Goal: Information Seeking & Learning: Learn about a topic

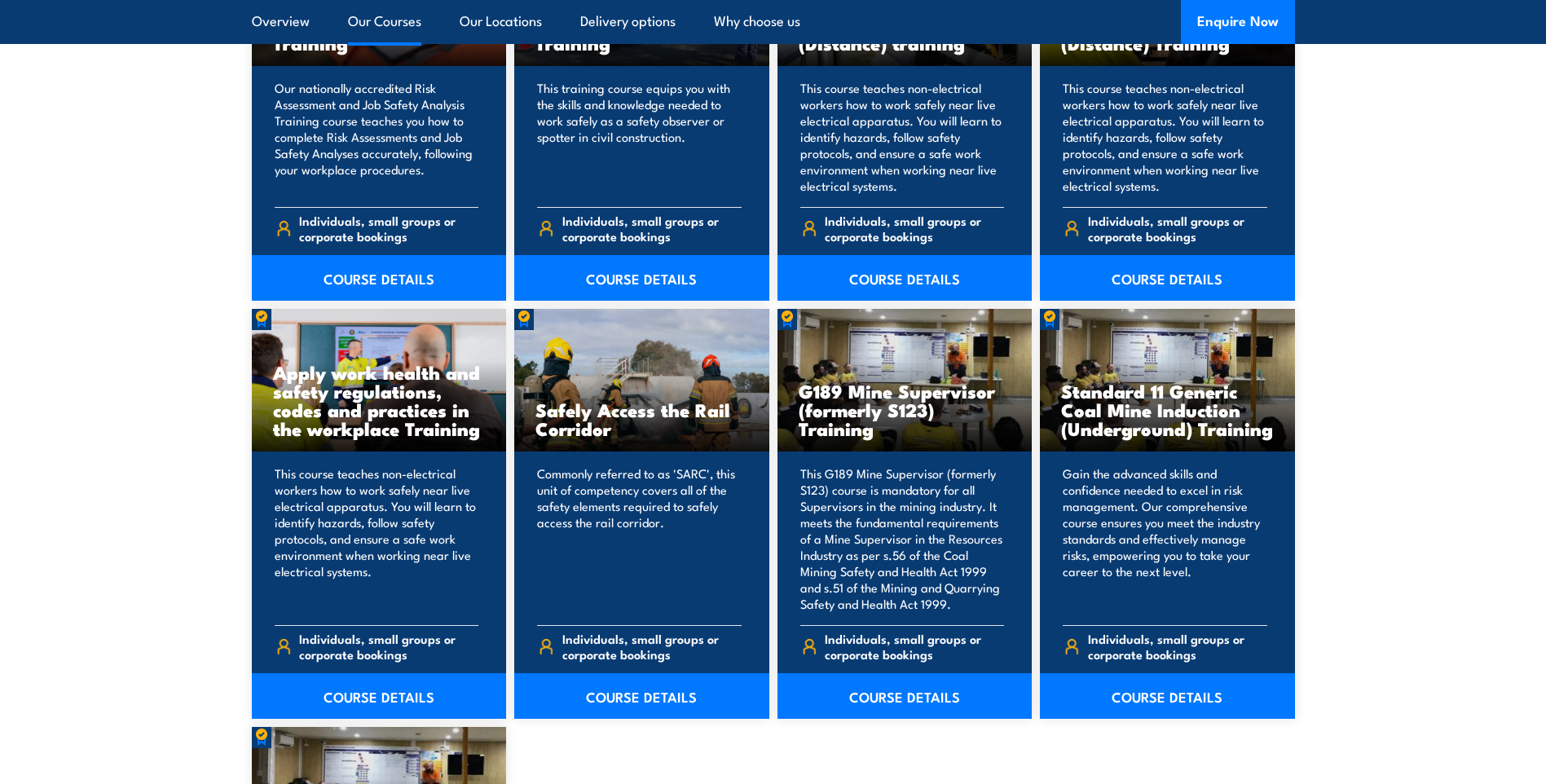
scroll to position [2119, 0]
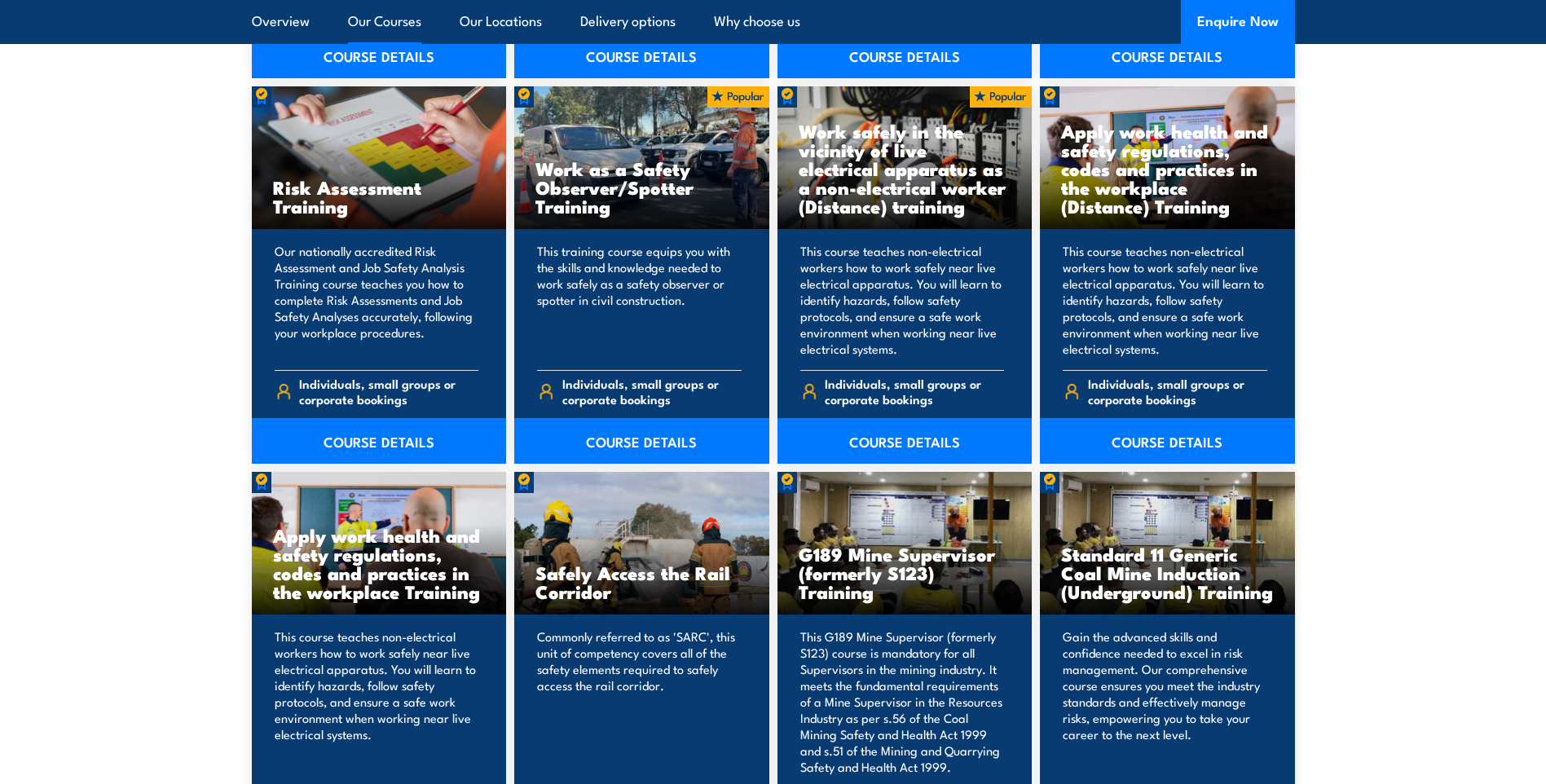
click at [387, 16] on link "Our Courses" at bounding box center [385, 21] width 74 height 43
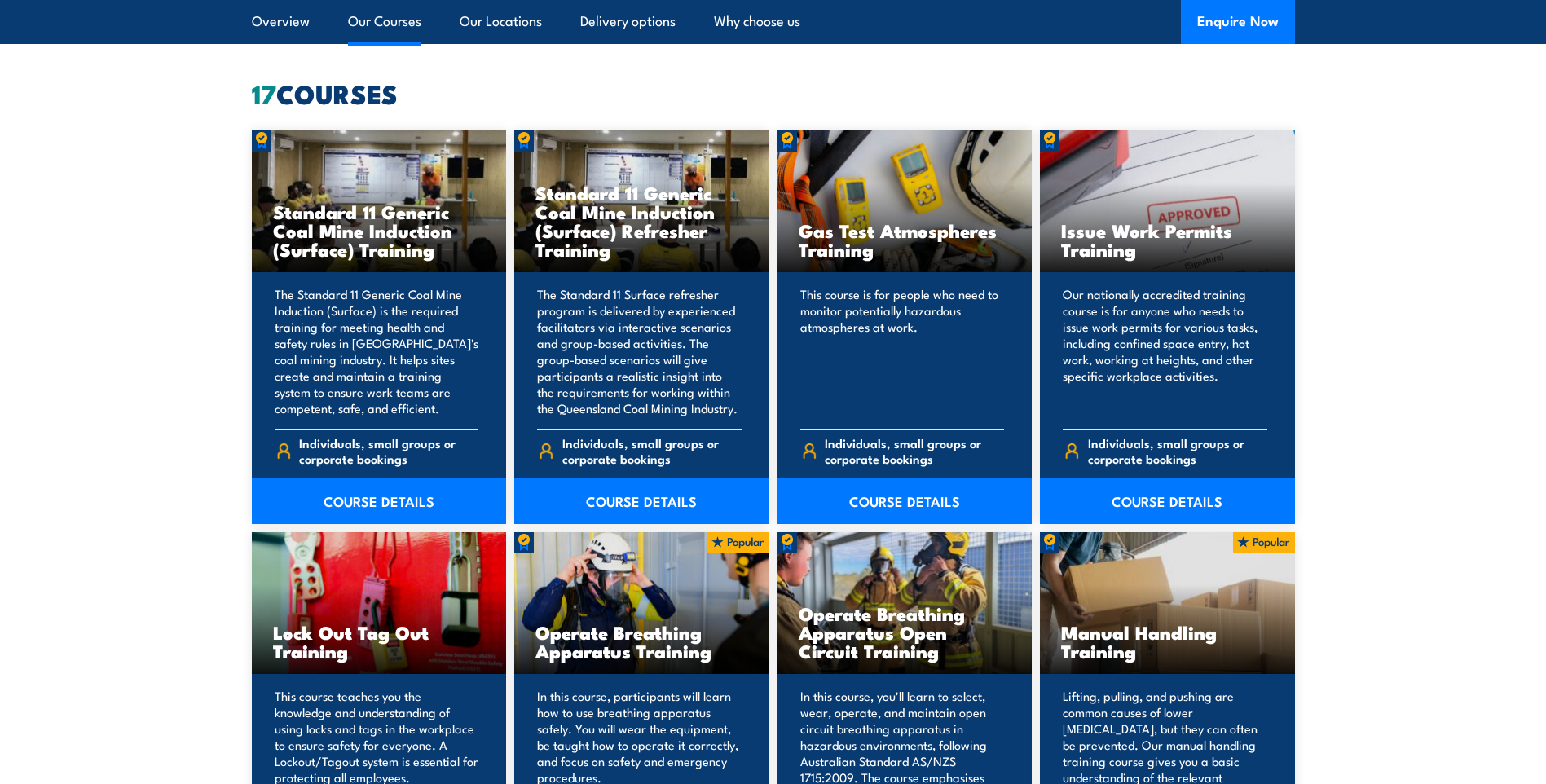
scroll to position [1236, 0]
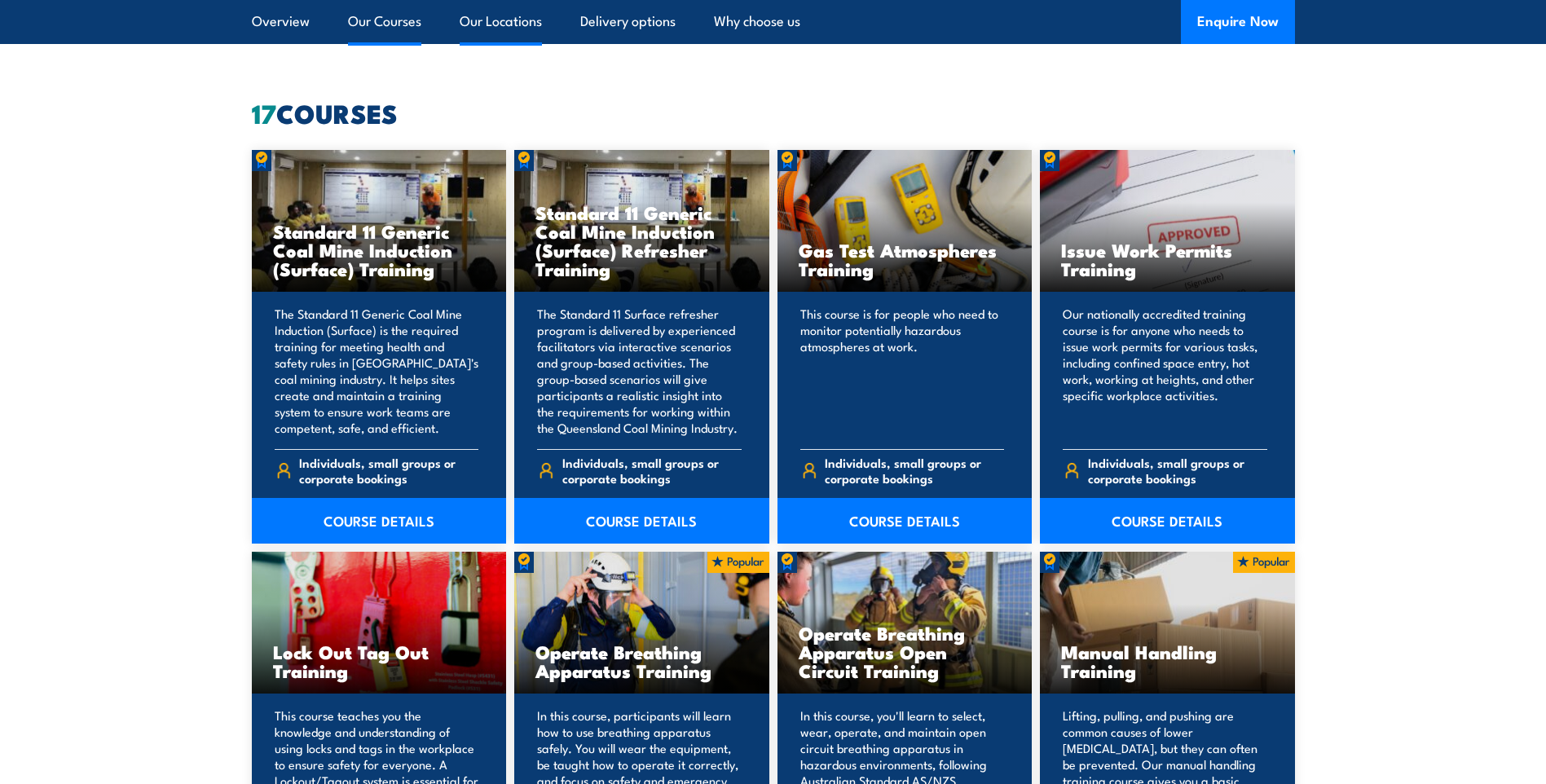
click at [460, 17] on link "Our Locations" at bounding box center [500, 21] width 82 height 43
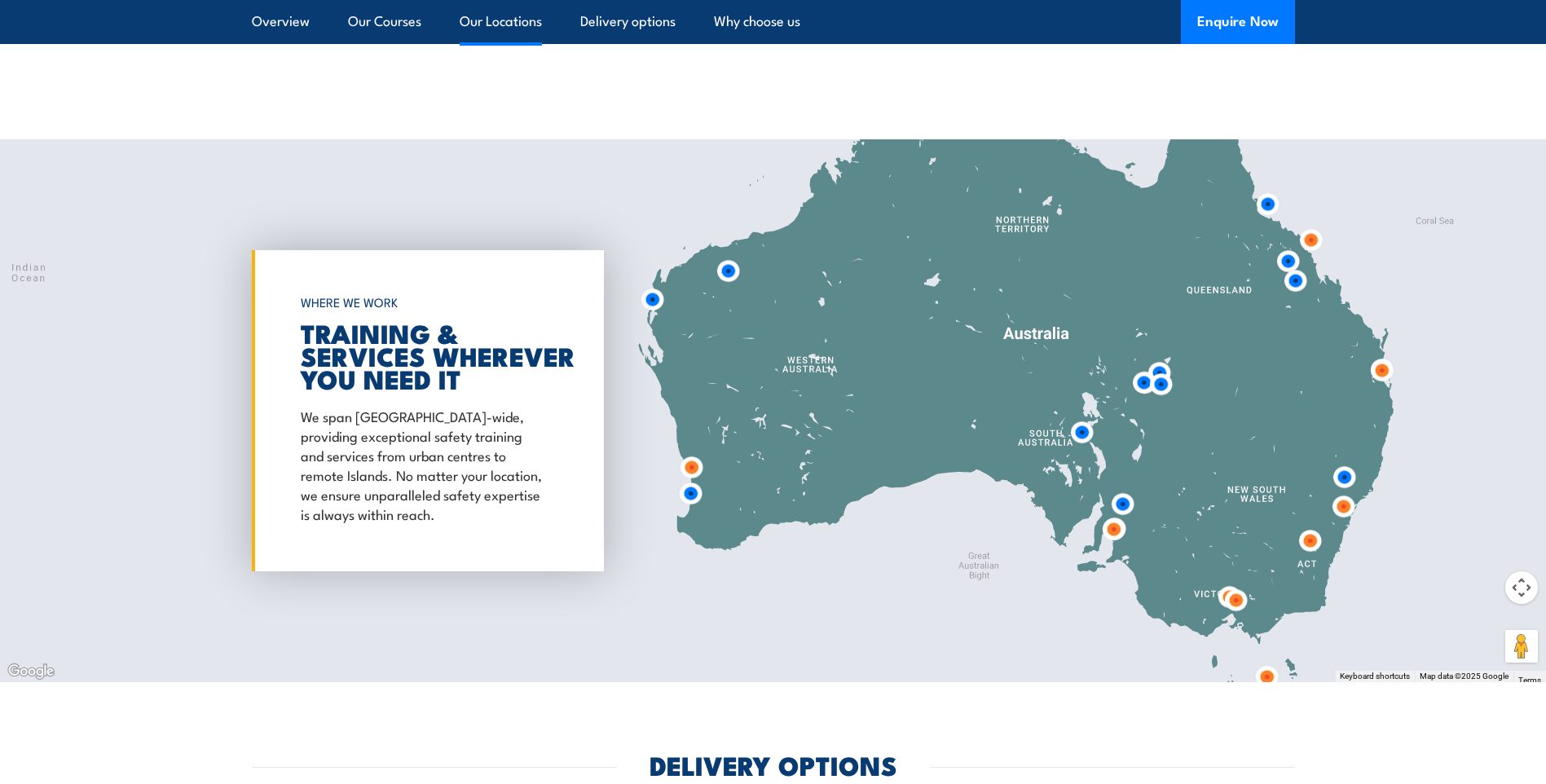
scroll to position [3433, 0]
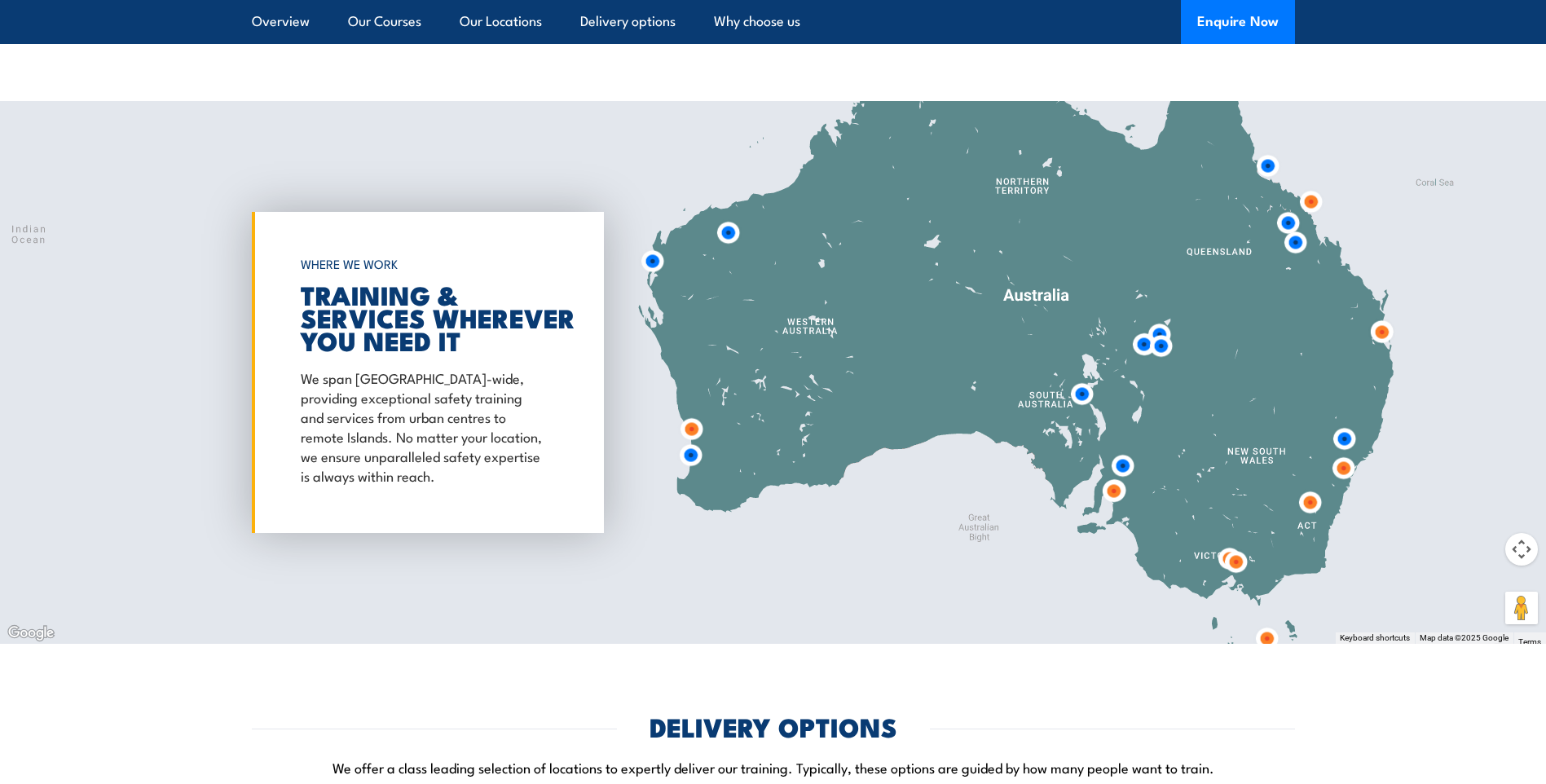
click at [1313, 208] on img at bounding box center [1311, 202] width 30 height 30
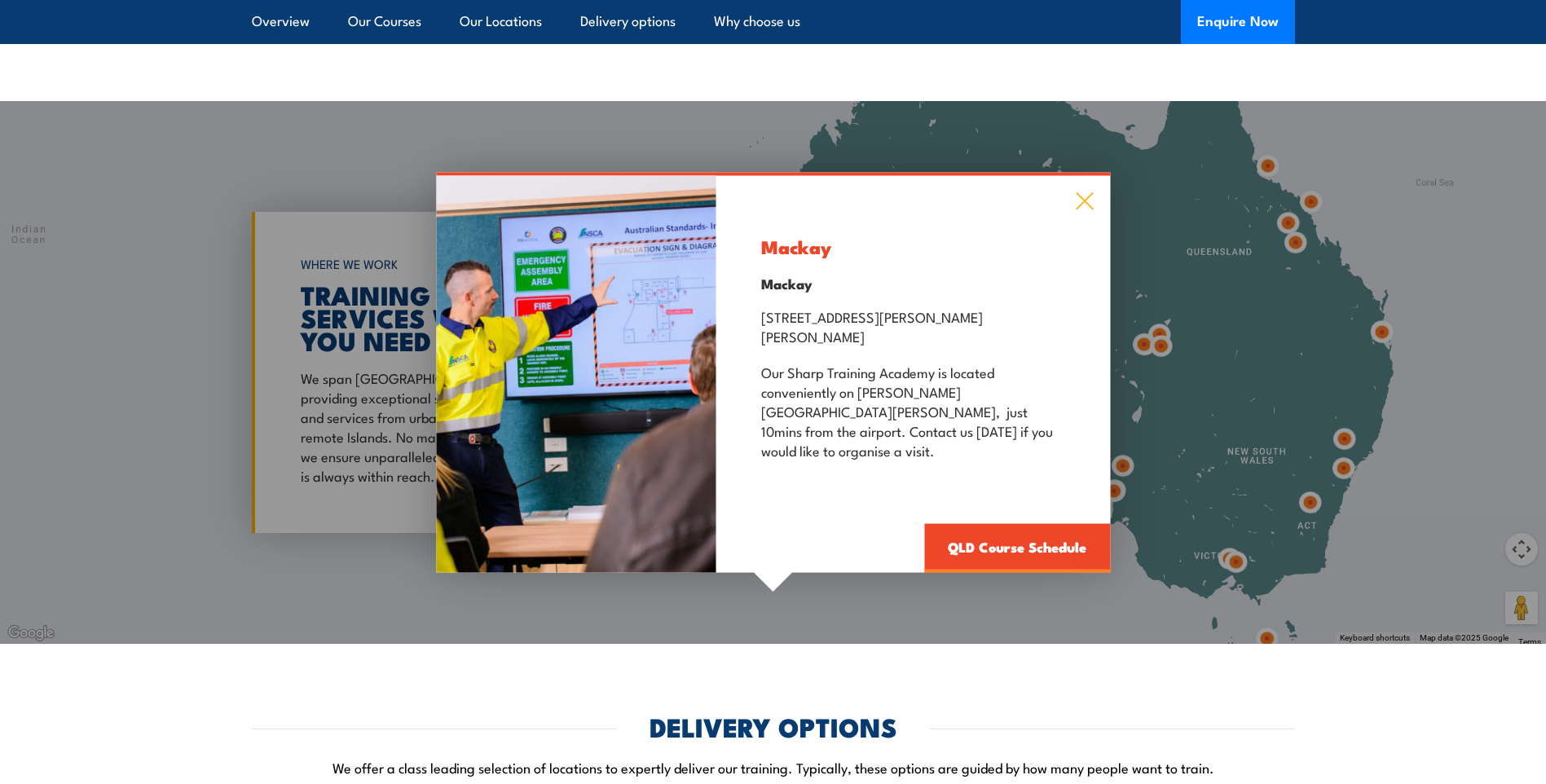
click at [1091, 210] on icon at bounding box center [1084, 201] width 19 height 18
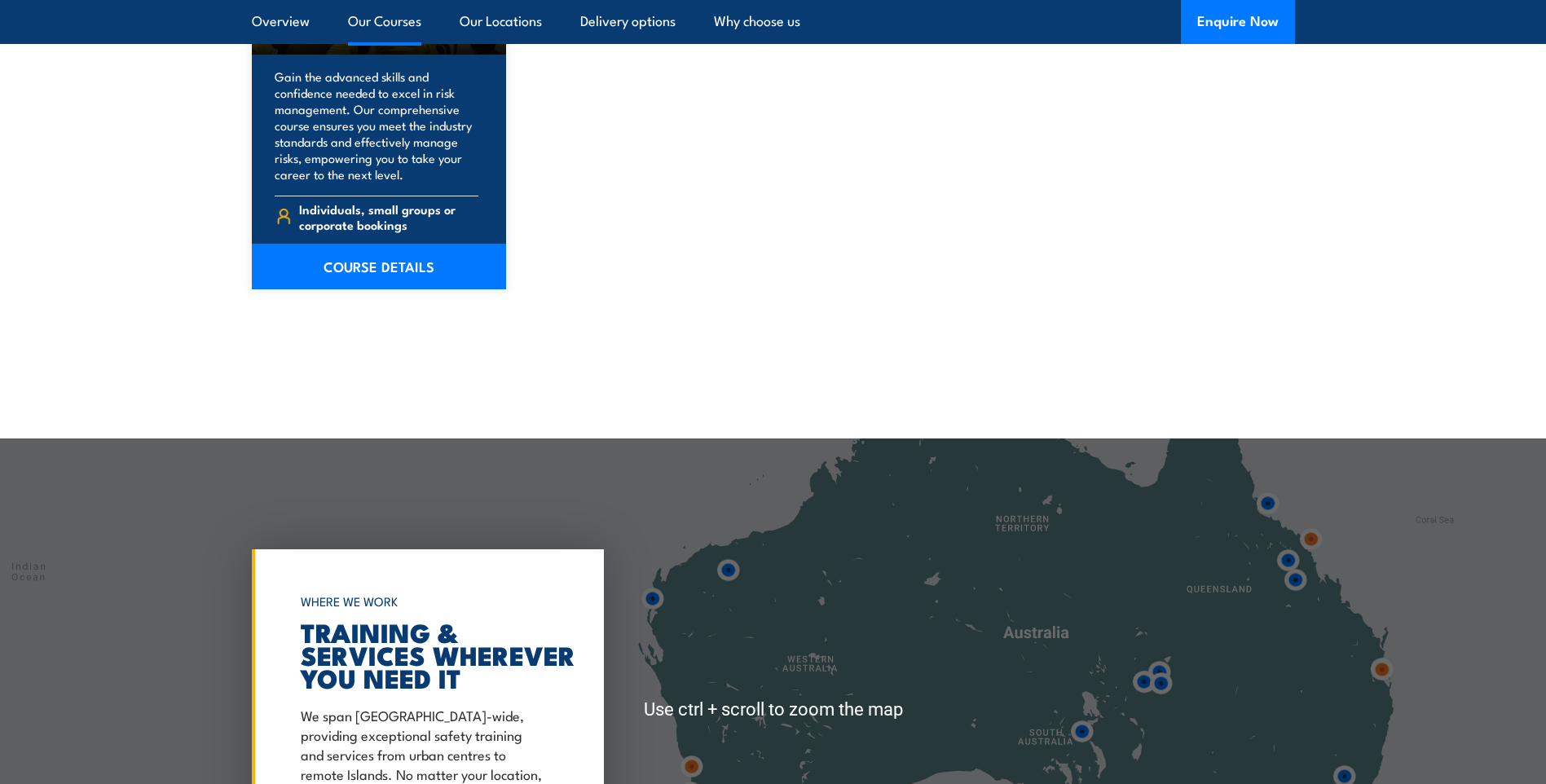
scroll to position [3026, 0]
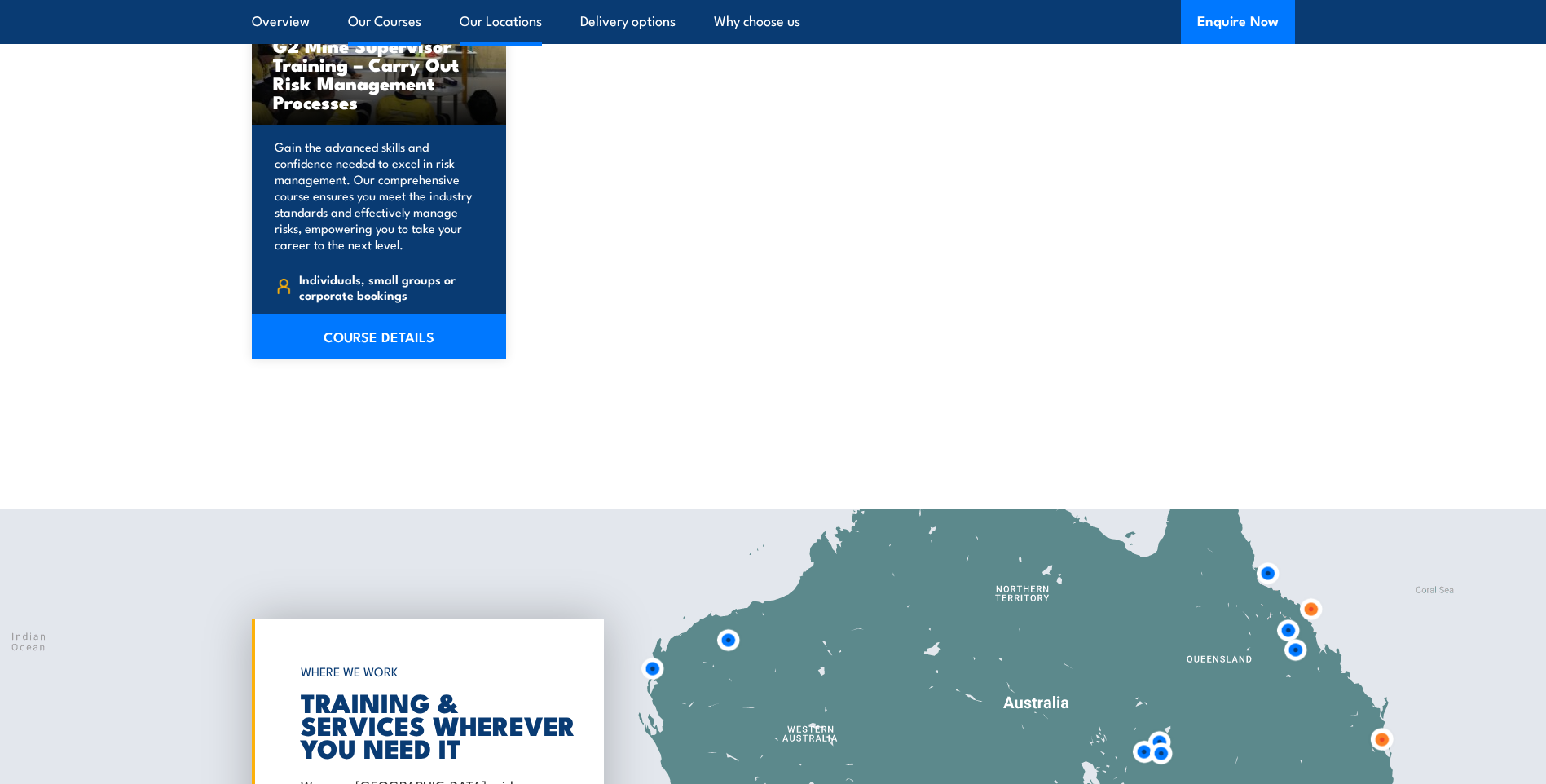
click at [490, 10] on link "Our Locations" at bounding box center [500, 21] width 82 height 43
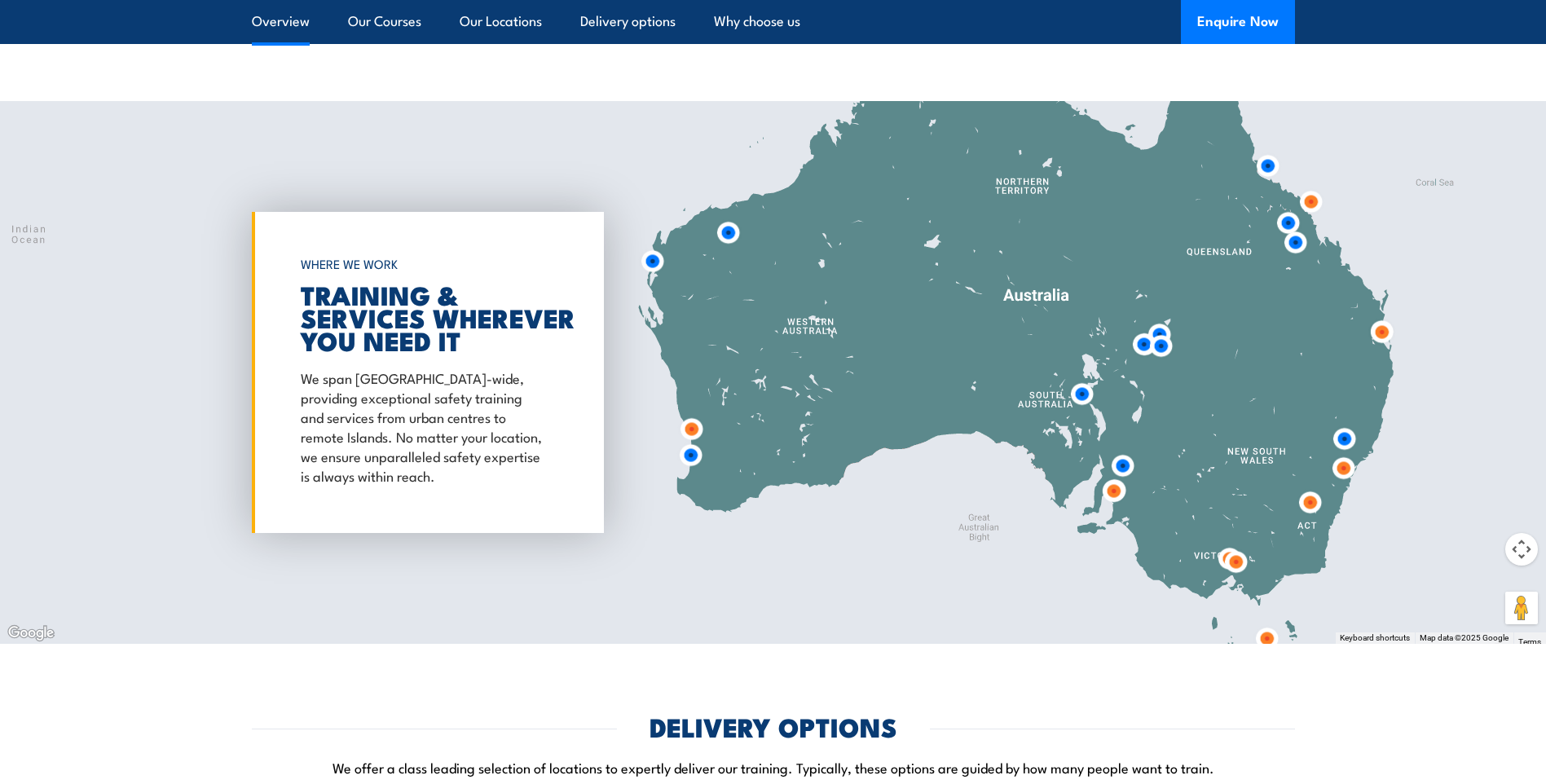
click at [282, 23] on link "Overview" at bounding box center [281, 21] width 58 height 43
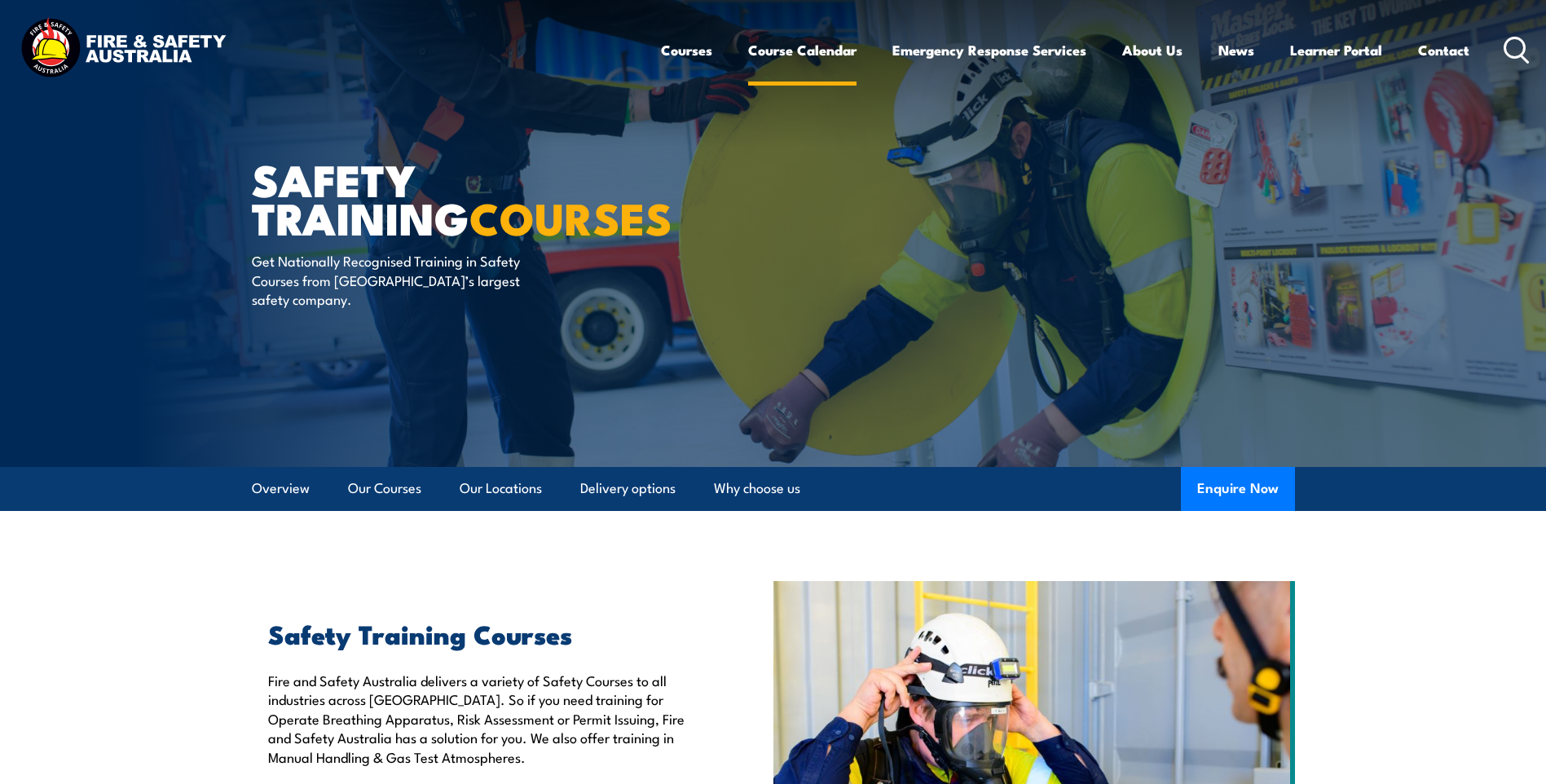
click at [805, 40] on link "Course Calendar" at bounding box center [802, 50] width 108 height 43
click at [403, 489] on link "Our Courses" at bounding box center [385, 488] width 74 height 43
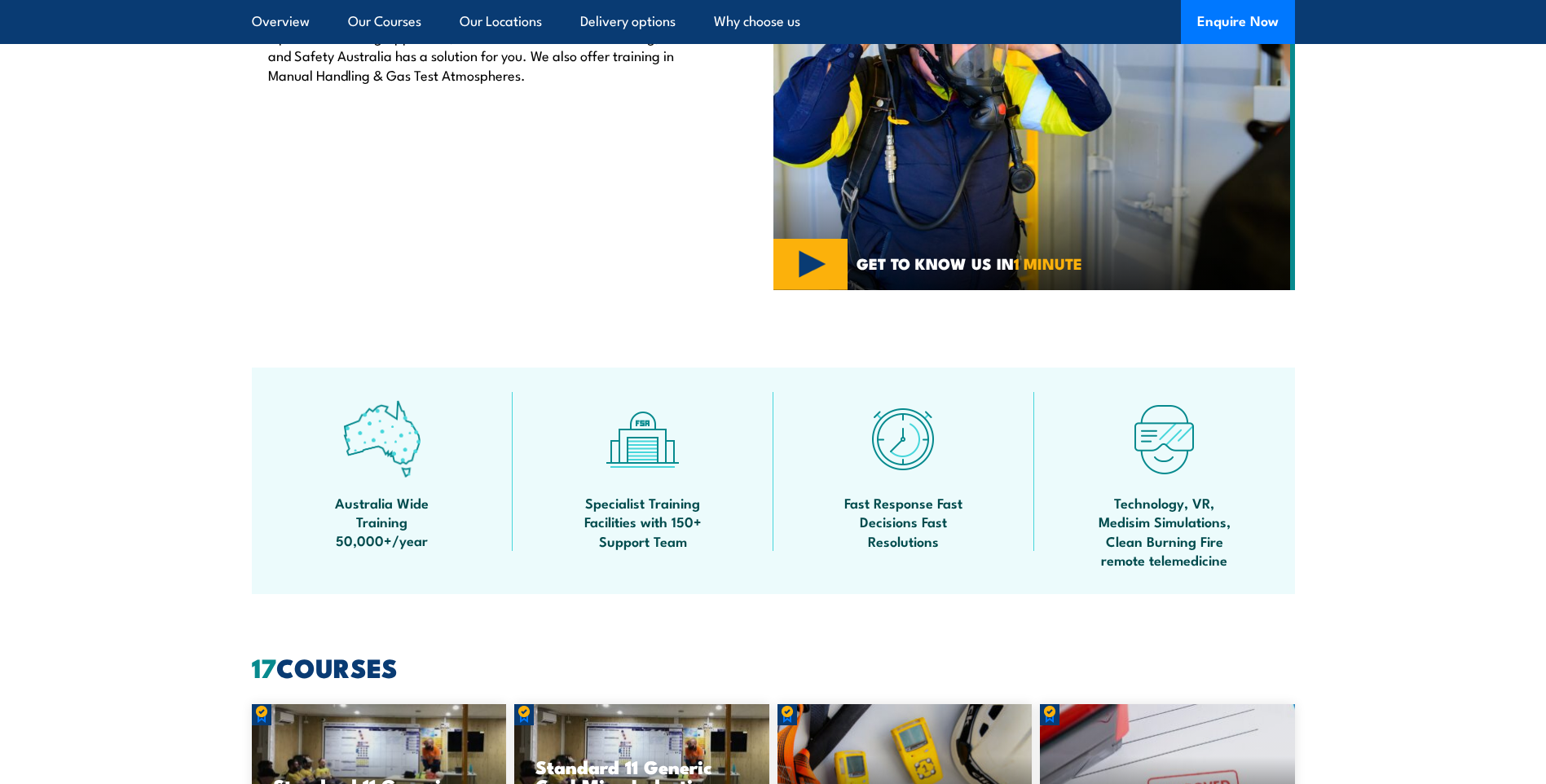
scroll to position [665, 0]
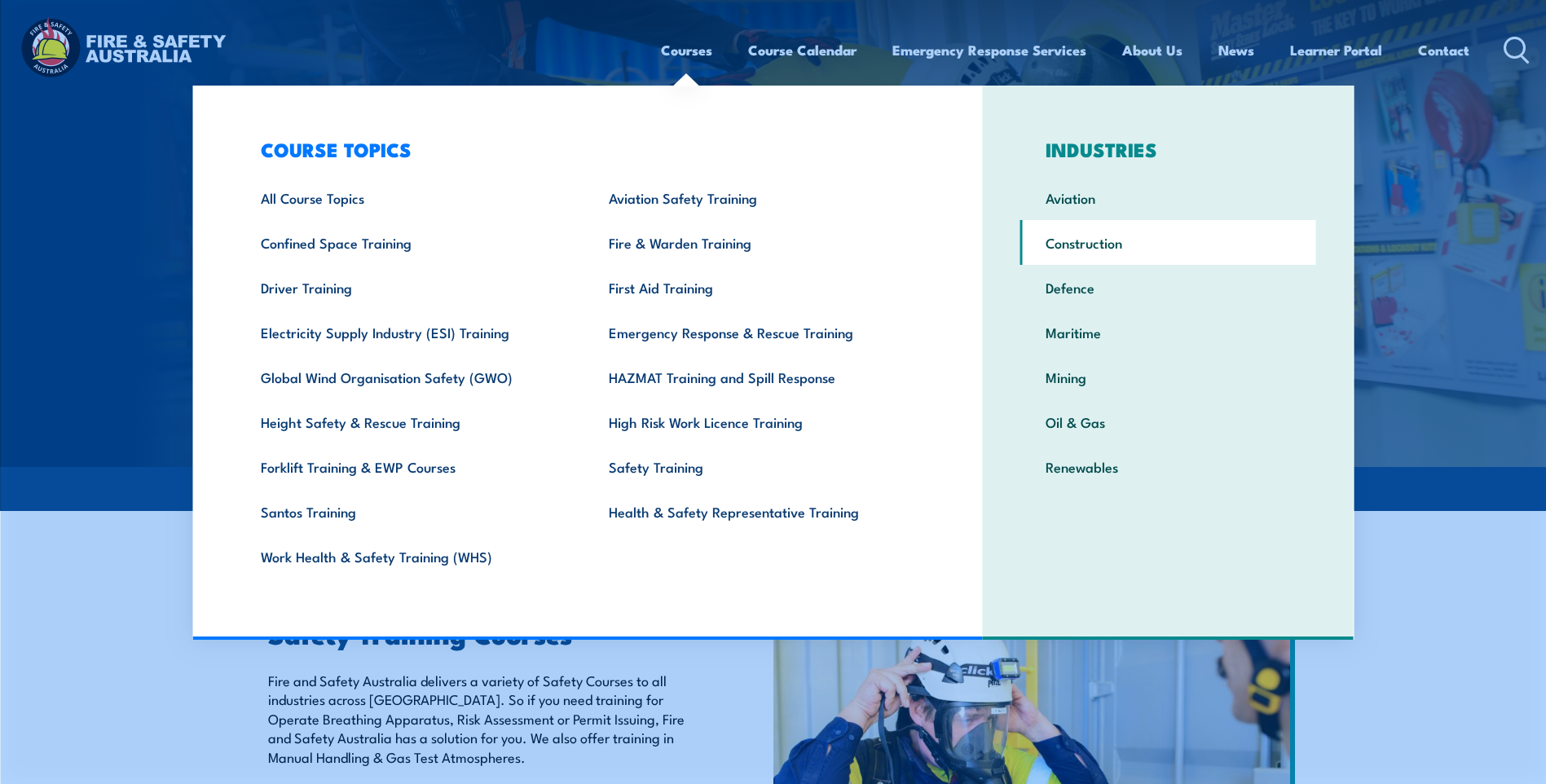
click at [1060, 251] on link "Construction" at bounding box center [1168, 243] width 296 height 45
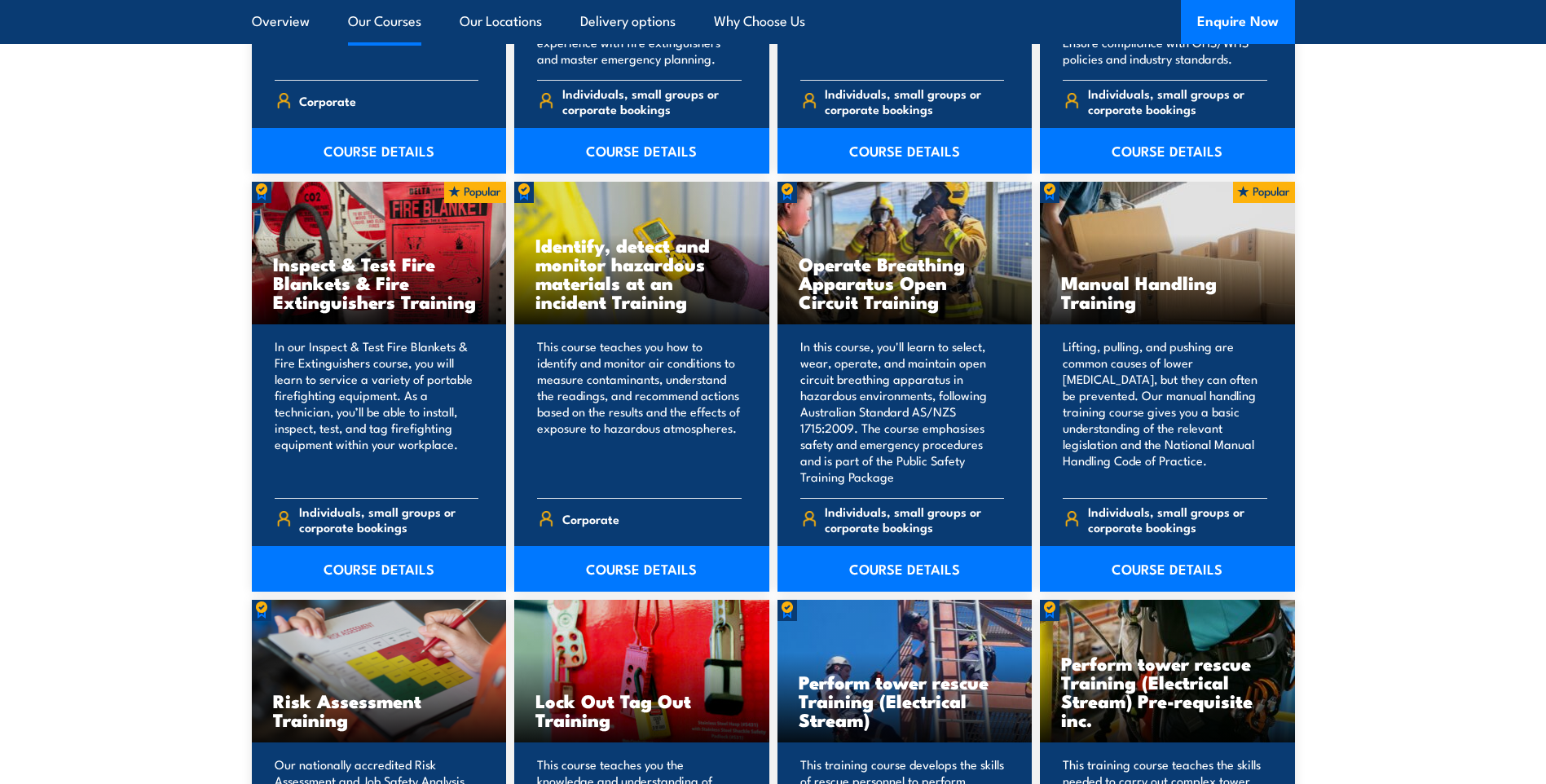
scroll to position [4400, 0]
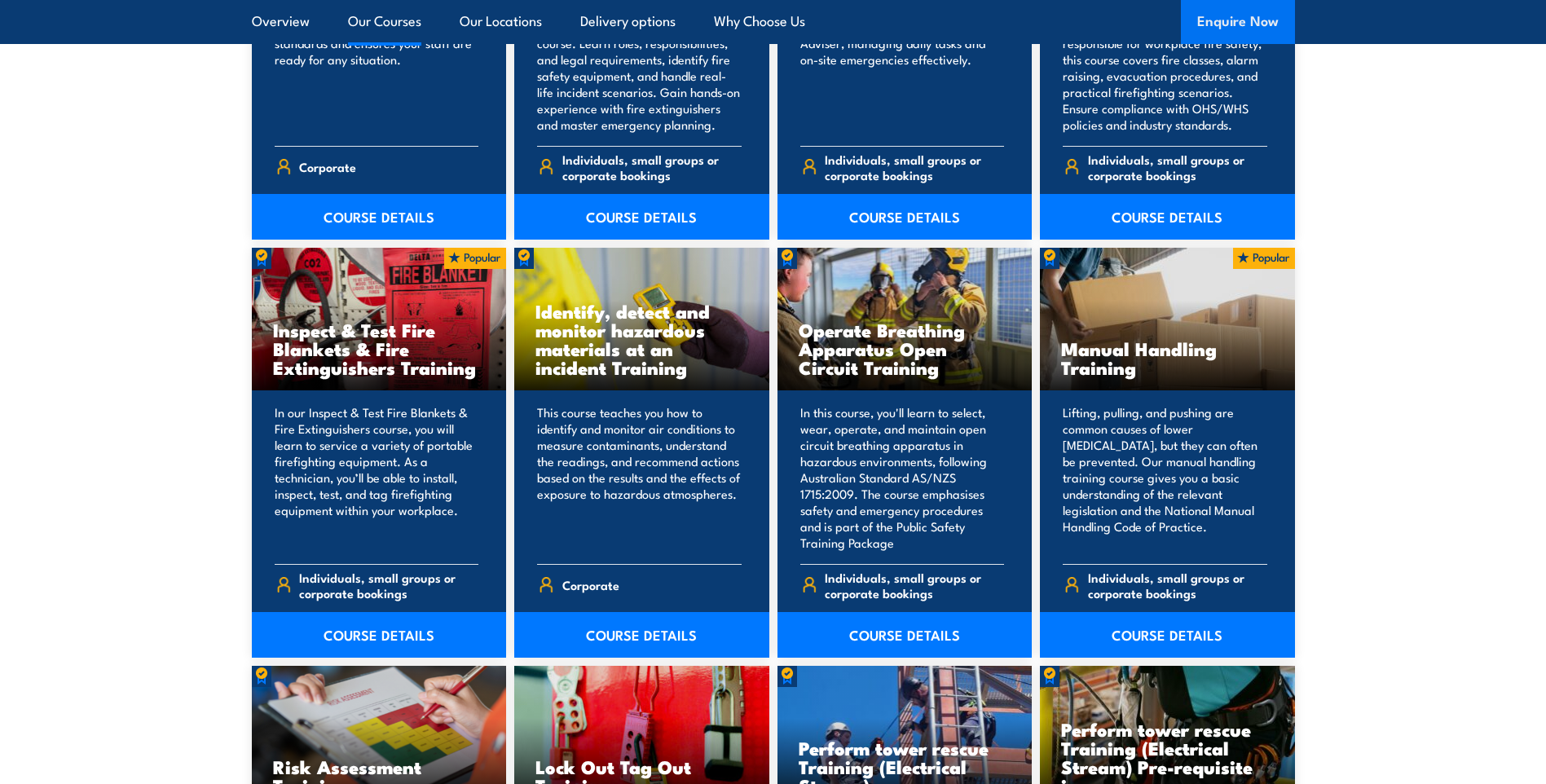
click at [1234, 29] on button "Enquire Now" at bounding box center [1238, 21] width 114 height 44
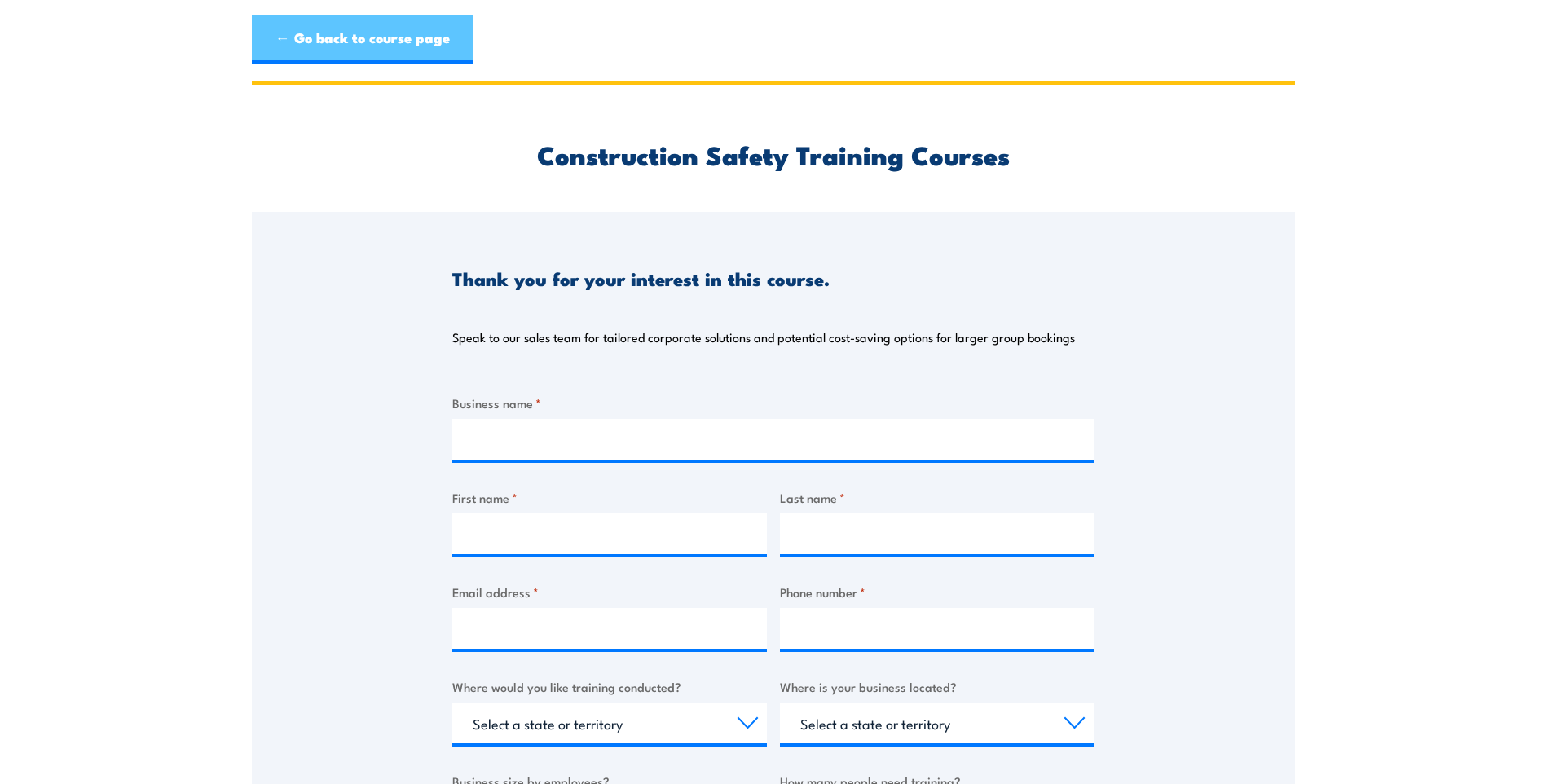
click at [380, 48] on link "← Go back to course page" at bounding box center [362, 39] width 221 height 49
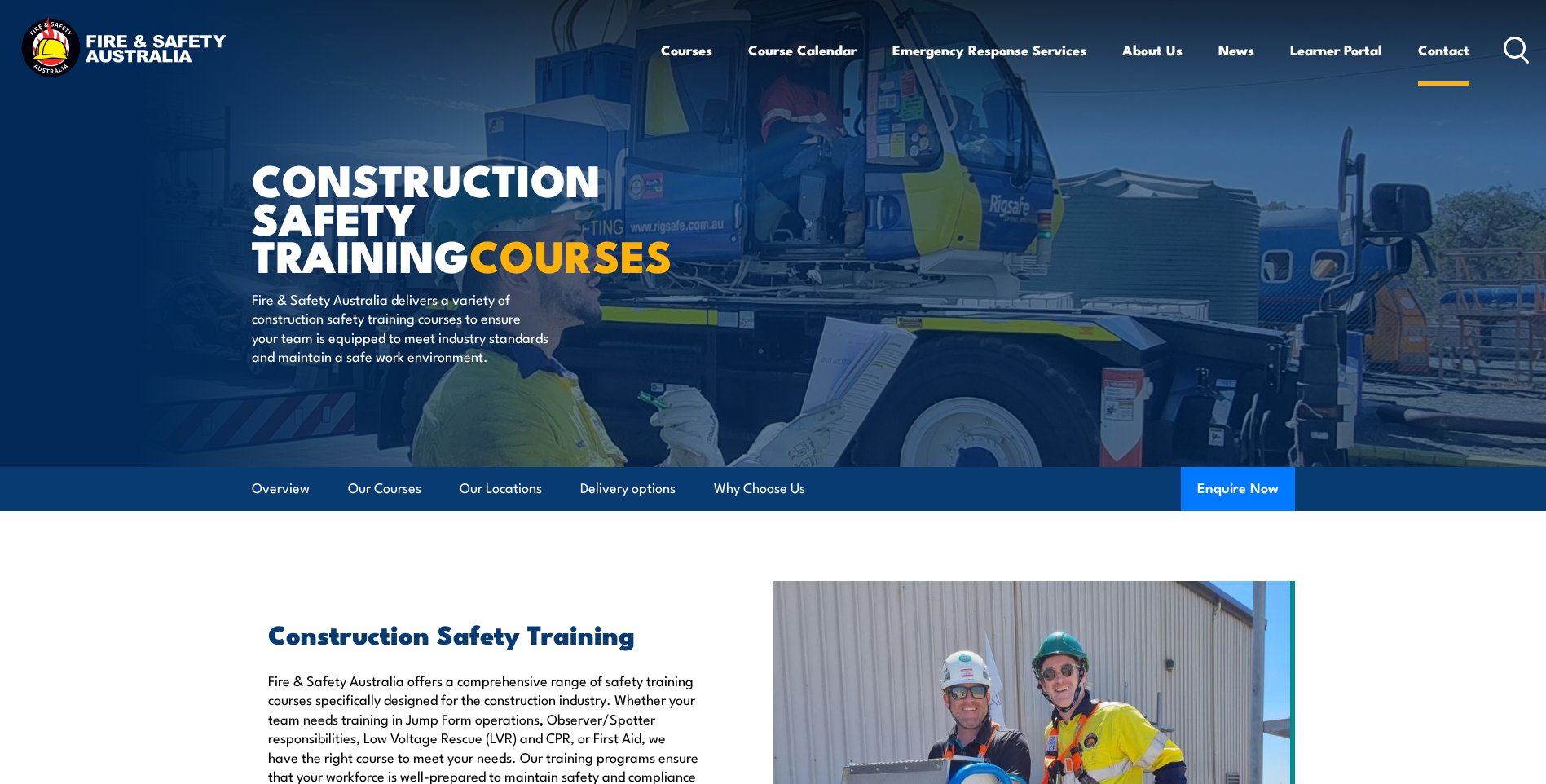
click at [1435, 49] on link "Contact" at bounding box center [1443, 50] width 51 height 43
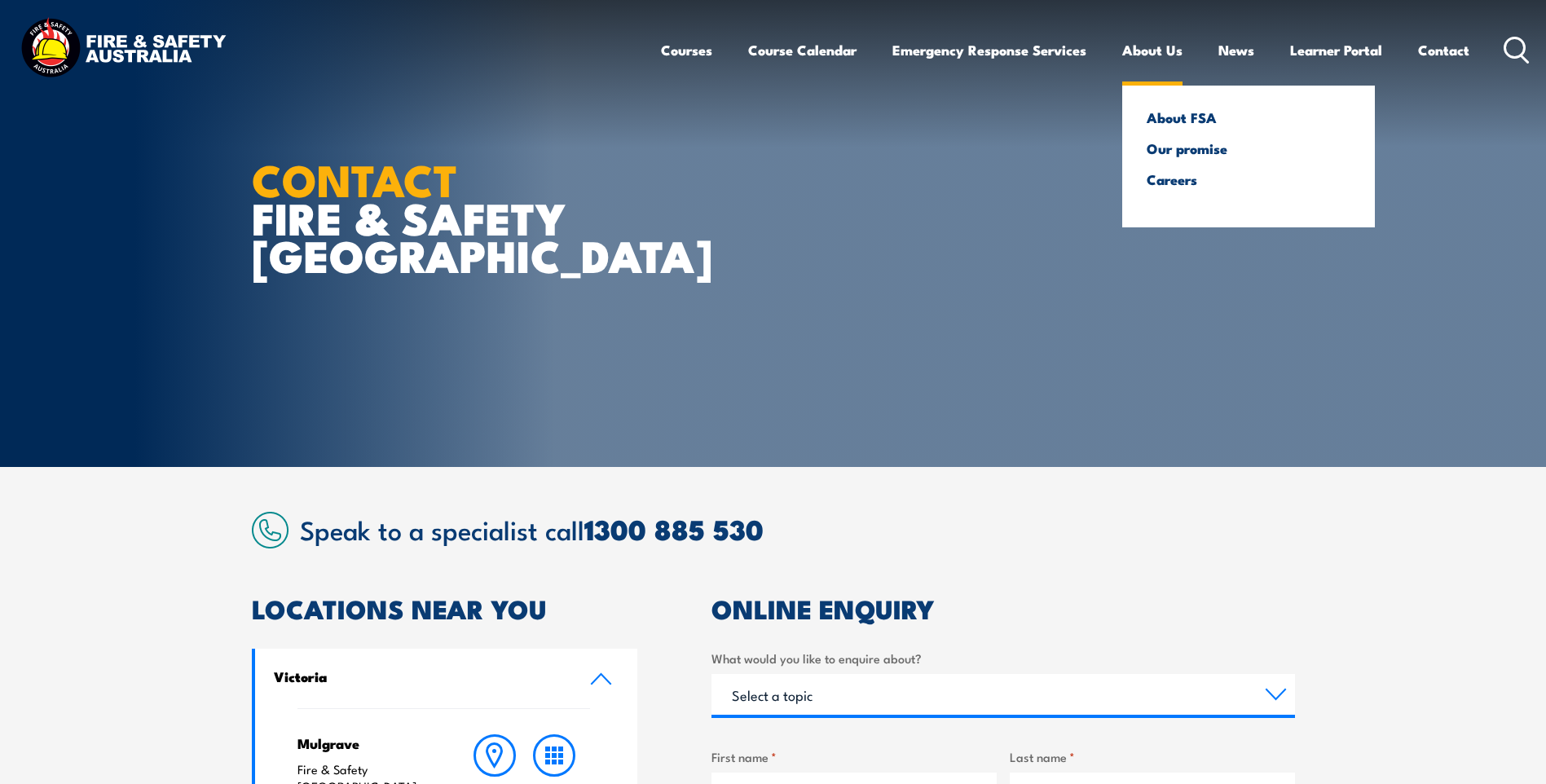
click at [1148, 44] on link "About Us" at bounding box center [1152, 50] width 61 height 43
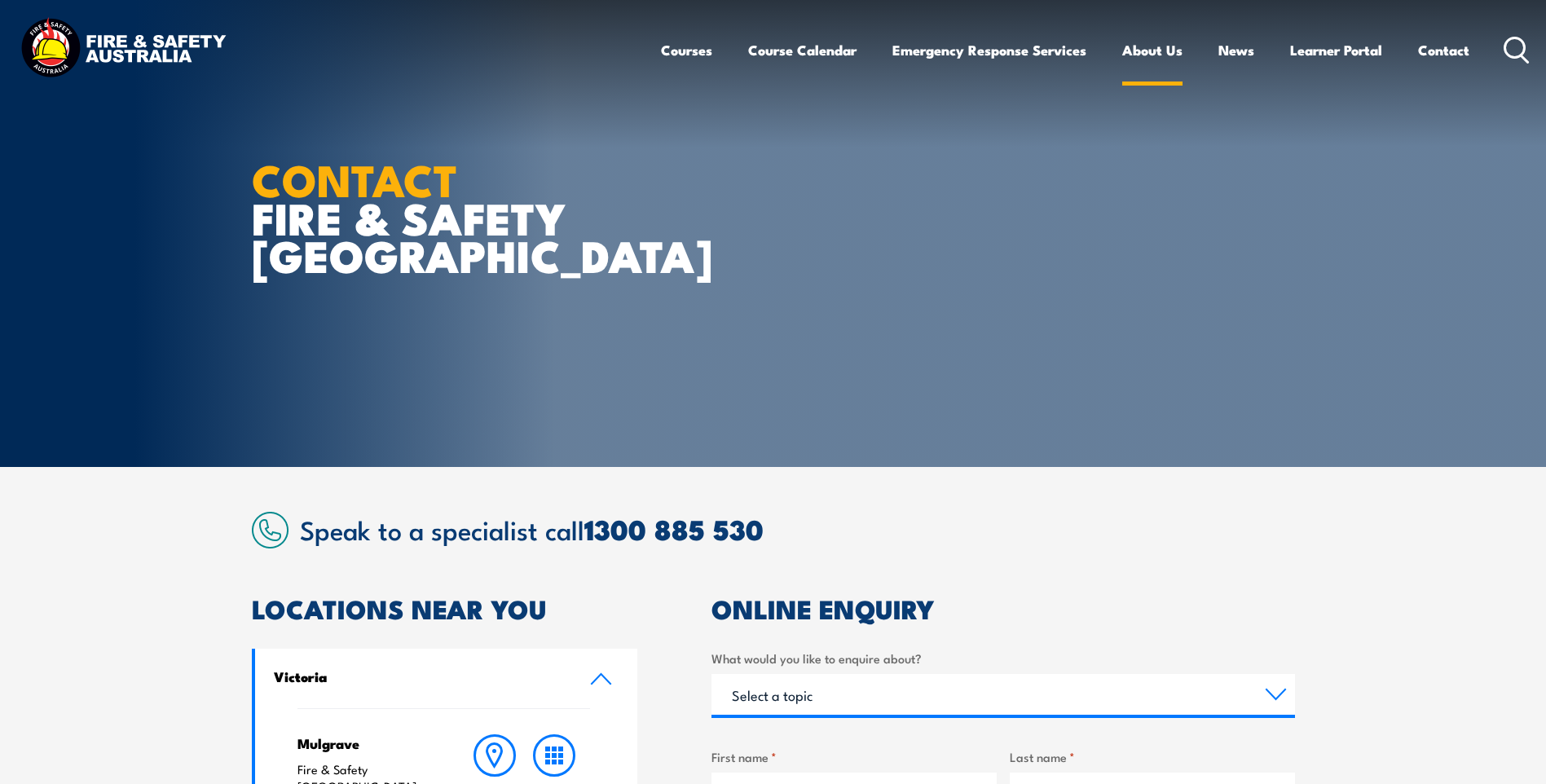
click at [1150, 60] on link "About Us" at bounding box center [1152, 50] width 61 height 43
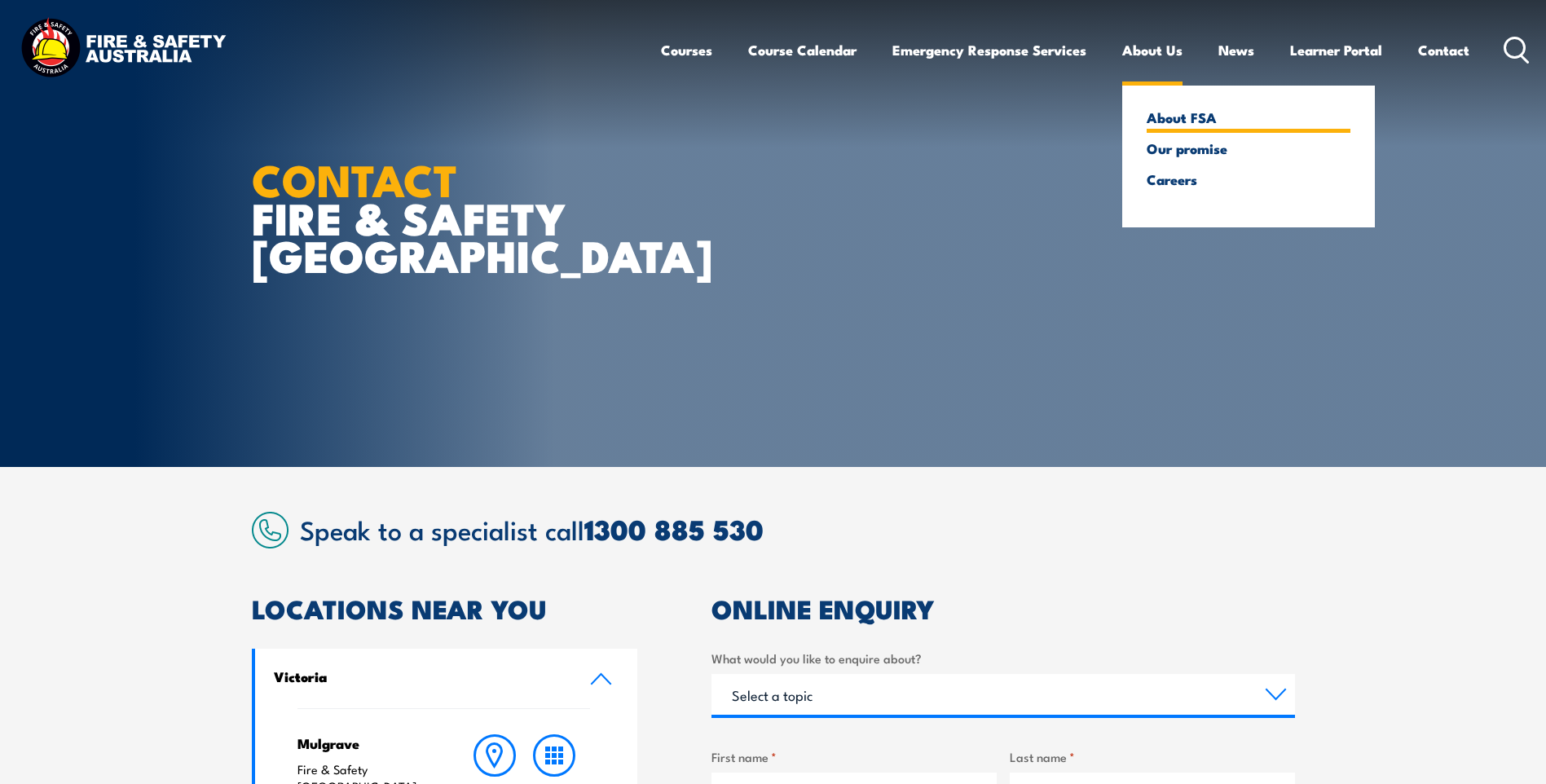
click at [1167, 125] on link "About FSA" at bounding box center [1248, 118] width 204 height 15
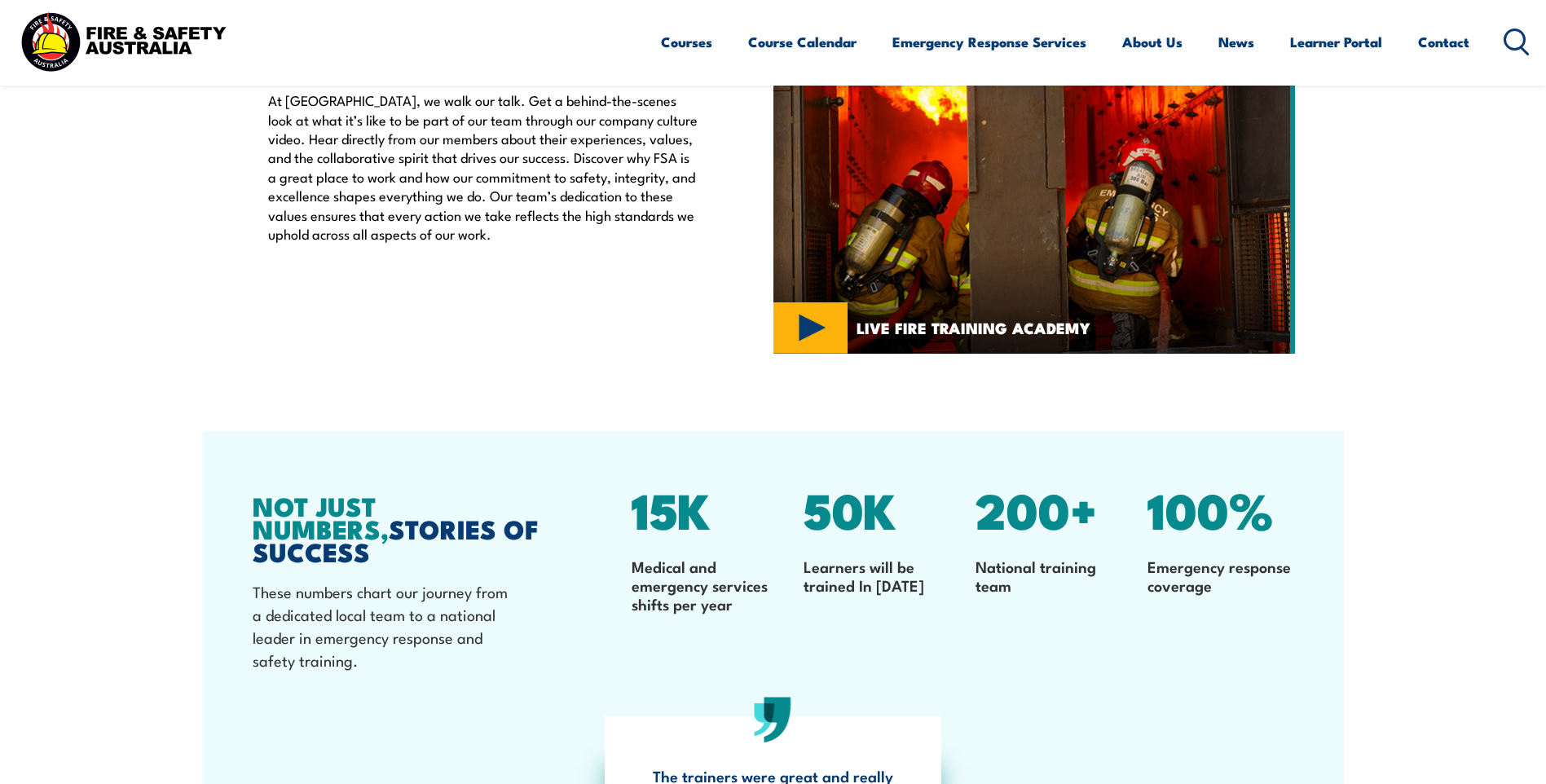
scroll to position [4318, 0]
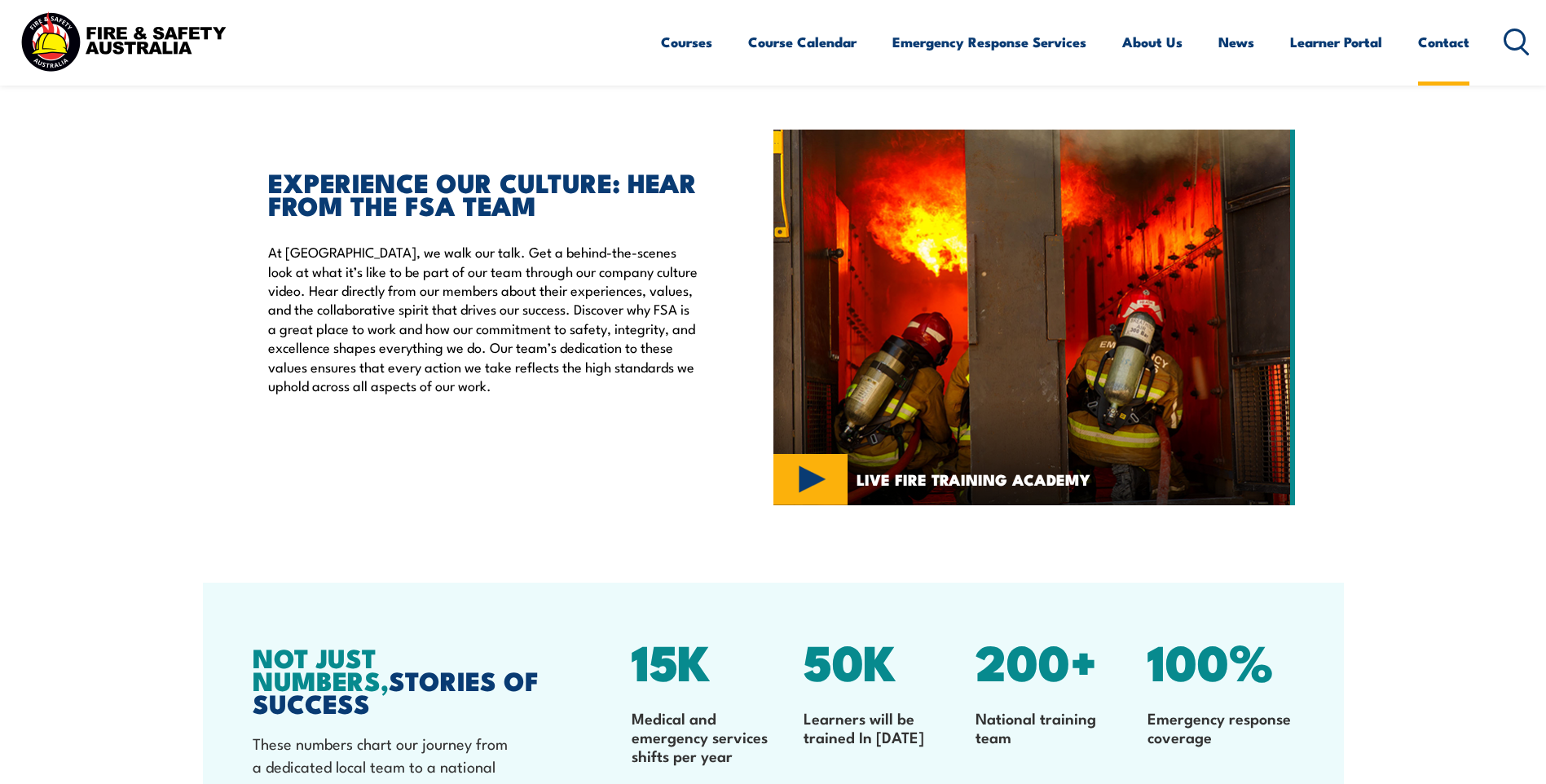
drag, startPoint x: 1470, startPoint y: 24, endPoint x: 1464, endPoint y: 31, distance: 9.2
click at [1470, 24] on div "Courses Course Calendar Emergency Response Services Services Overview Emergency…" at bounding box center [1095, 41] width 869 height 70
click at [1461, 34] on link "Contact" at bounding box center [1443, 42] width 51 height 43
